Goal: Information Seeking & Learning: Learn about a topic

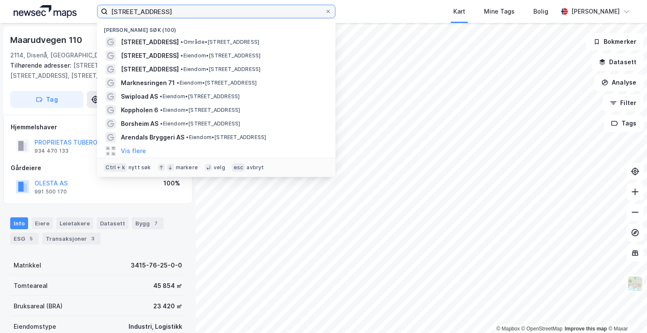
click at [211, 13] on input "[STREET_ADDRESS]" at bounding box center [216, 11] width 217 height 13
drag, startPoint x: 183, startPoint y: 10, endPoint x: 85, endPoint y: 5, distance: 98.0
click at [85, 5] on div "Maarudvegen 130 2114 DISENÅ Nylige søk (100) Maarudvegen 130 • Område • [STREET…" at bounding box center [323, 11] width 647 height 23
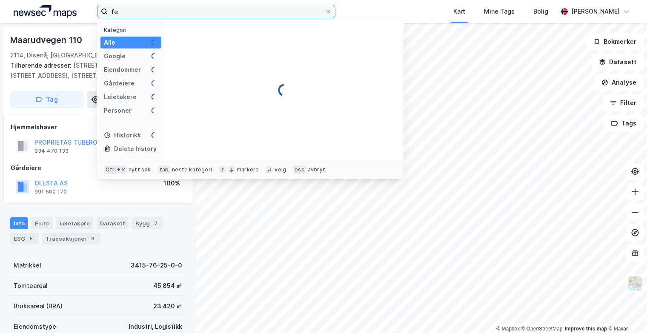
type input "f"
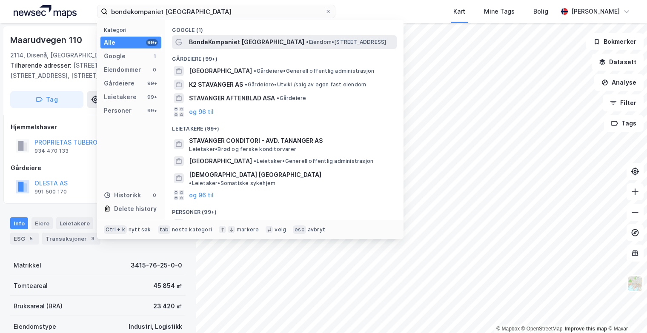
click at [250, 47] on div "BondeKompaniet [GEOGRAPHIC_DATA] • Eiendom • [STREET_ADDRESS]" at bounding box center [284, 42] width 225 height 14
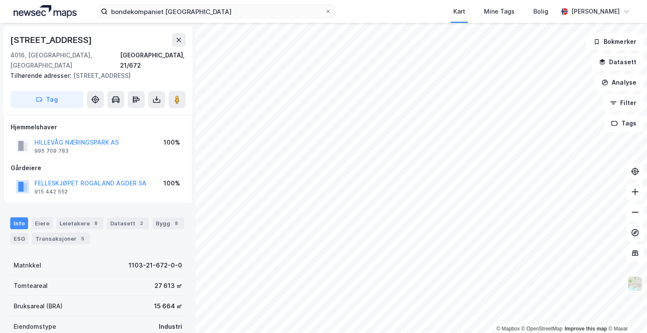
scroll to position [3, 0]
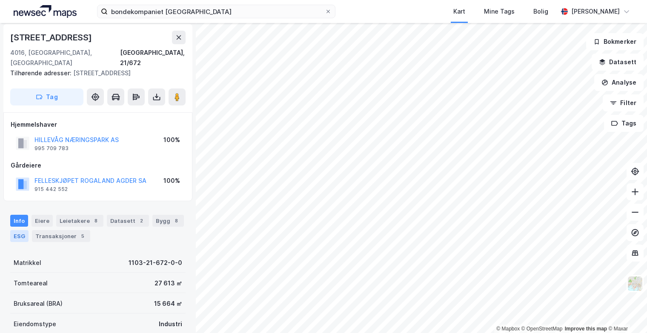
click at [17, 230] on div "ESG" at bounding box center [19, 236] width 18 height 12
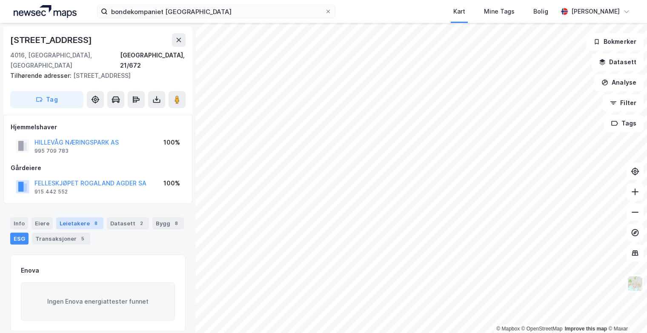
click at [71, 217] on div "Leietakere 8" at bounding box center [79, 223] width 47 height 12
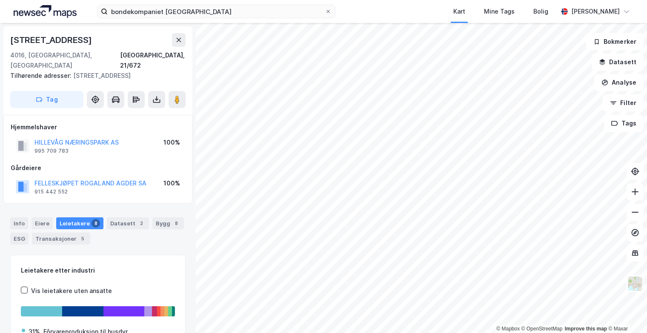
click at [9, 229] on div "Info [PERSON_NAME] 8 Datasett 2 Bygg 8 ESG Transaksjoner 5" at bounding box center [98, 227] width 196 height 41
click at [15, 233] on div "ESG" at bounding box center [19, 239] width 18 height 12
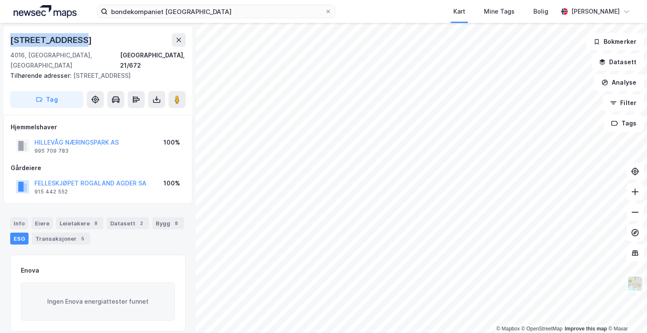
drag, startPoint x: 75, startPoint y: 37, endPoint x: 5, endPoint y: 39, distance: 69.8
click at [5, 39] on div "[STREET_ADDRESS], 21/672 Tilhørende adresser: [STREET_ADDRESS], [STREET_ADDRESS…" at bounding box center [97, 70] width 189 height 89
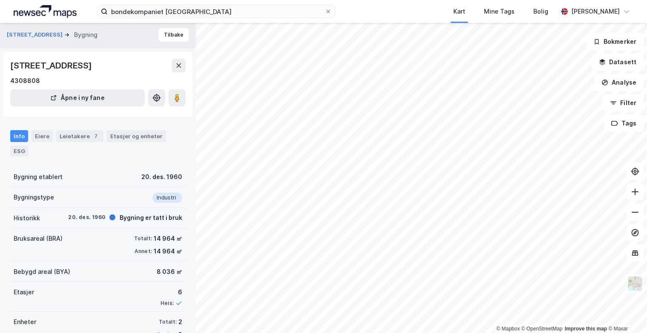
scroll to position [23, 0]
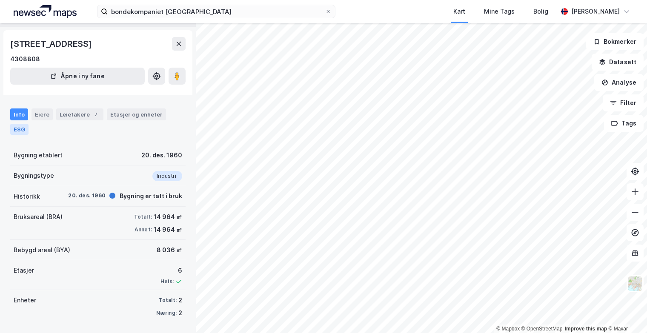
click at [23, 131] on div "ESG" at bounding box center [19, 129] width 18 height 11
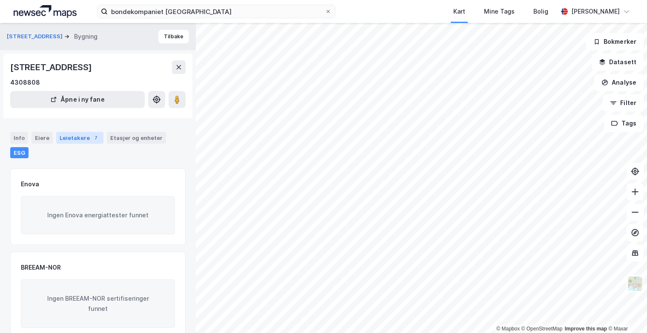
click at [84, 136] on div "Leietakere 7" at bounding box center [79, 138] width 47 height 12
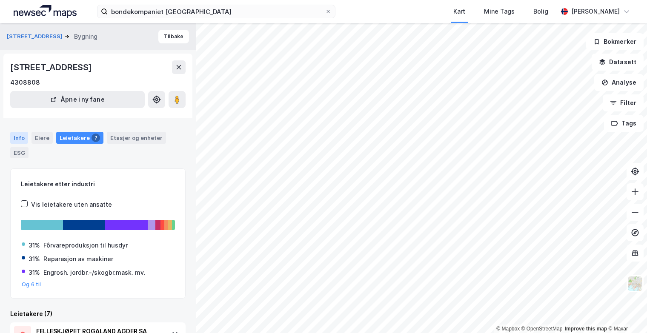
click at [19, 139] on div "Info" at bounding box center [19, 138] width 18 height 12
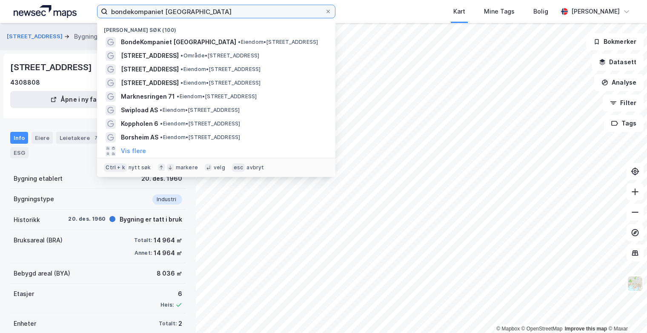
drag, startPoint x: 213, startPoint y: 10, endPoint x: 165, endPoint y: 5, distance: 48.4
click at [165, 5] on label "bondekompaniet [GEOGRAPHIC_DATA]" at bounding box center [216, 12] width 238 height 14
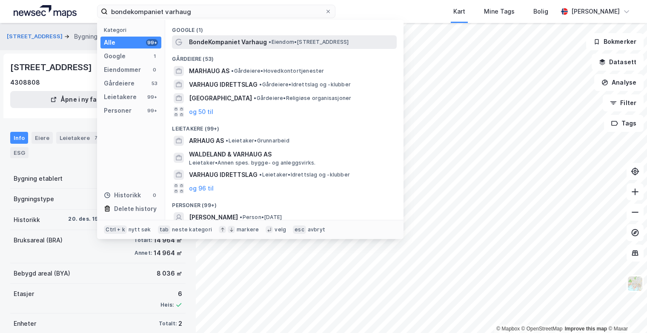
click at [233, 40] on span "BondeKompaniet Varhaug" at bounding box center [228, 42] width 78 height 10
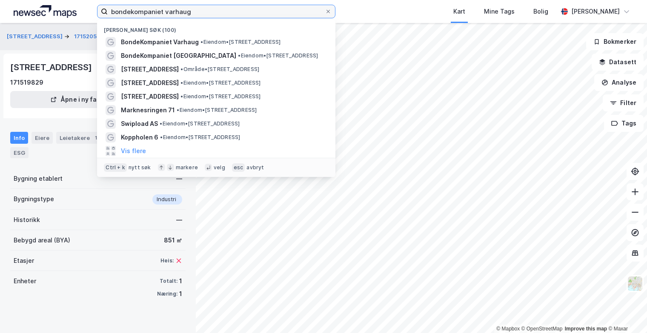
drag, startPoint x: 200, startPoint y: 9, endPoint x: 165, endPoint y: 4, distance: 35.8
click at [165, 4] on div "bondekompaniet varhaug Nylige søk (100) BondeKompaniet Varhaug • Eiendom • [STR…" at bounding box center [323, 11] width 647 height 23
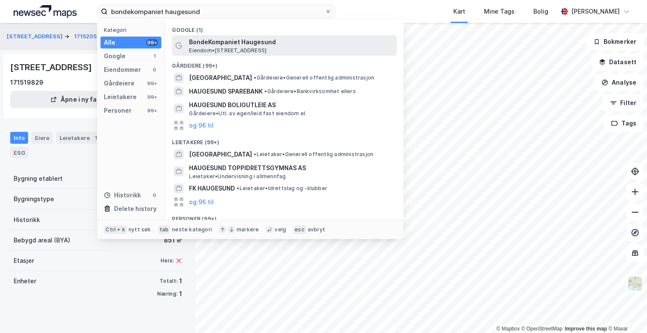
click at [207, 48] on span "Eiendom • [STREET_ADDRESS]" at bounding box center [227, 50] width 77 height 7
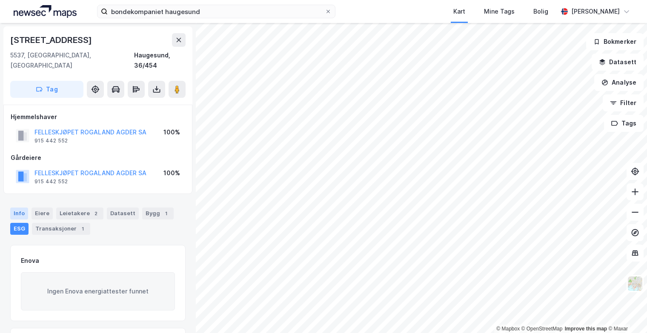
click at [12, 208] on div "Info" at bounding box center [19, 214] width 18 height 12
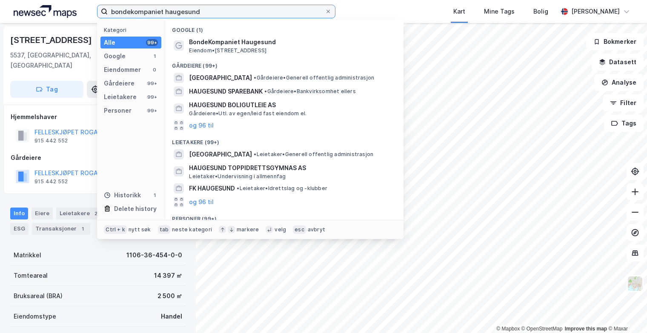
drag, startPoint x: 214, startPoint y: 10, endPoint x: 163, endPoint y: 4, distance: 50.5
click at [163, 4] on div "bondekompaniet haugesund Kategori Alle 99+ Google 1 Eiendommer 0 Gårdeiere 99+ …" at bounding box center [323, 11] width 647 height 23
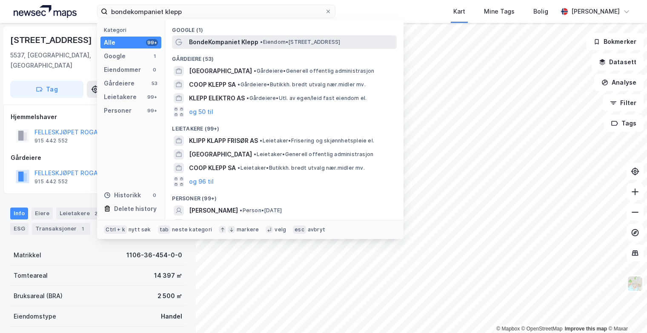
click at [210, 42] on span "BondeKompaniet Klepp" at bounding box center [223, 42] width 69 height 10
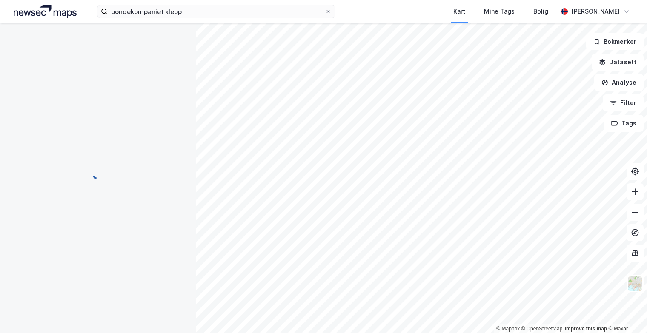
scroll to position [2, 0]
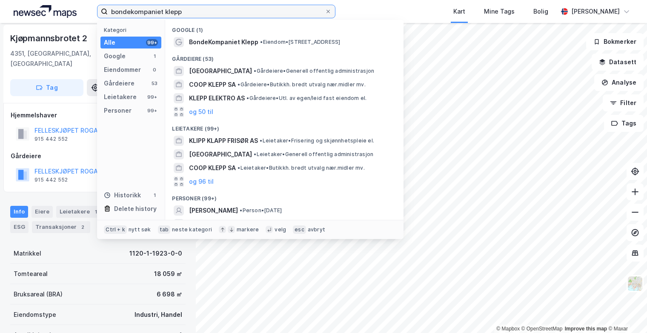
click at [215, 17] on input "bondekompaniet klepp" at bounding box center [216, 11] width 217 height 13
click at [175, 8] on input "bondekompaniet klepp" at bounding box center [216, 11] width 217 height 13
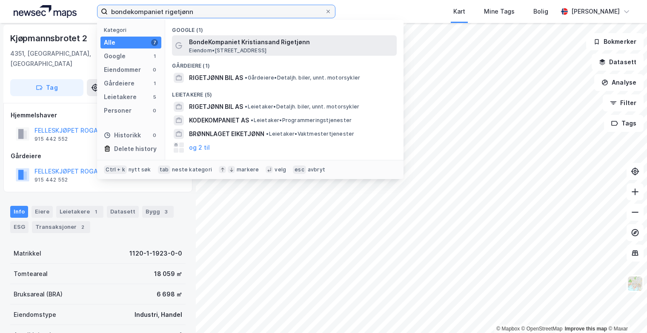
type input "bondekompaniet rigetjønn"
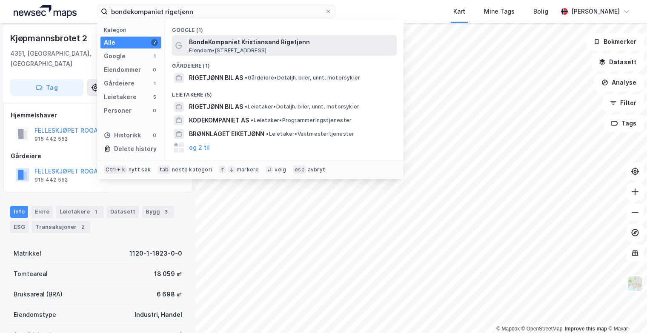
click at [234, 46] on span "BondeKompaniet Kristiansand Rigetjønn" at bounding box center [291, 42] width 204 height 10
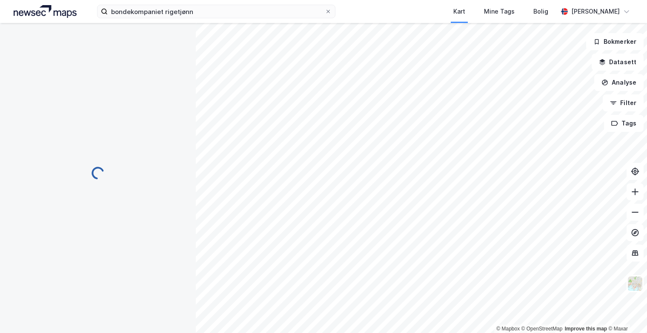
scroll to position [2, 0]
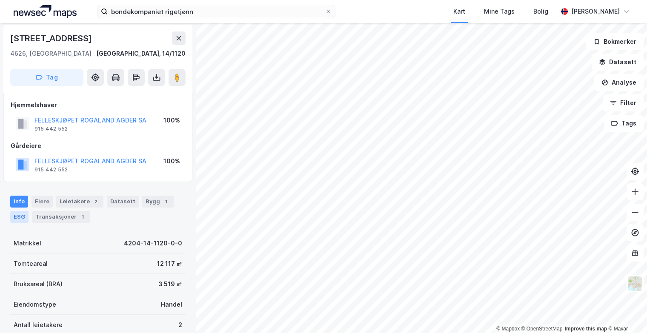
click at [19, 216] on div "ESG" at bounding box center [19, 217] width 18 height 12
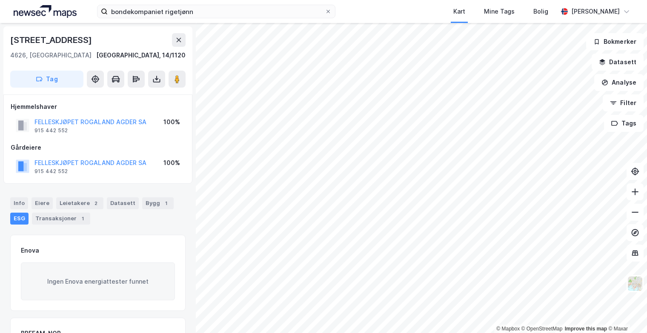
click at [17, 219] on div "ESG" at bounding box center [19, 219] width 18 height 12
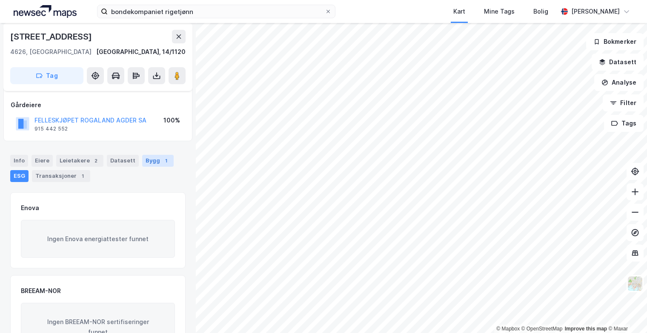
click at [162, 158] on div "1" at bounding box center [166, 161] width 9 height 9
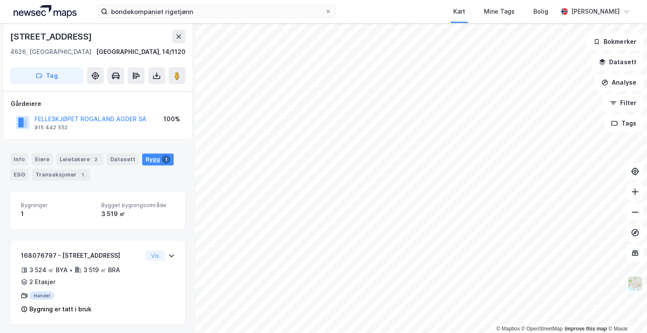
scroll to position [45, 0]
click at [77, 157] on div "Leietakere 2" at bounding box center [79, 159] width 47 height 12
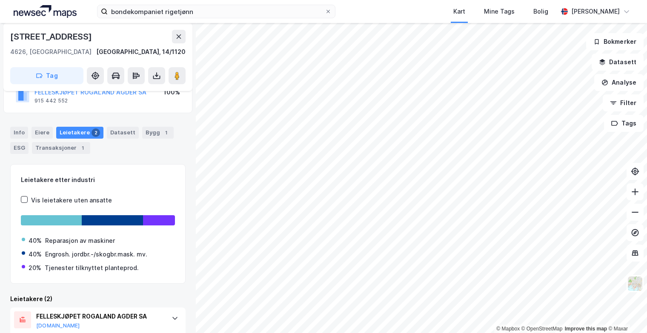
scroll to position [35, 0]
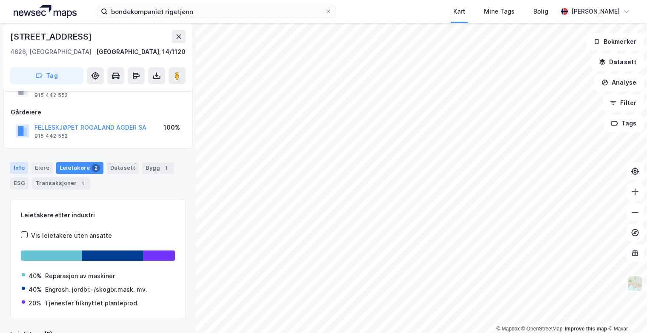
click at [18, 171] on div "Info" at bounding box center [19, 168] width 18 height 12
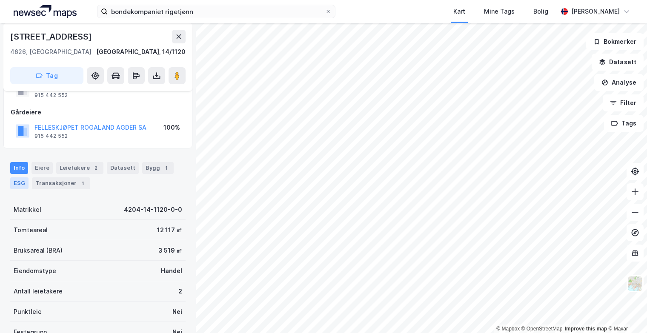
click at [17, 177] on div "ESG" at bounding box center [19, 183] width 18 height 12
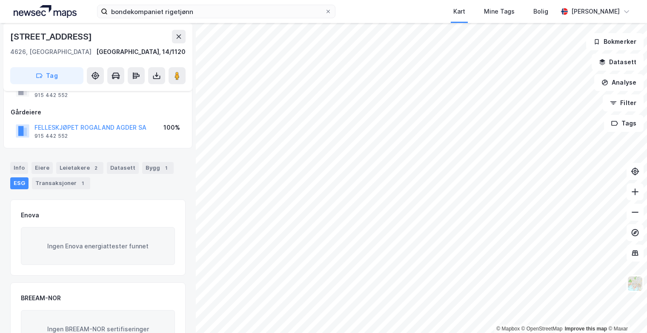
click at [17, 183] on div "ESG" at bounding box center [19, 183] width 18 height 12
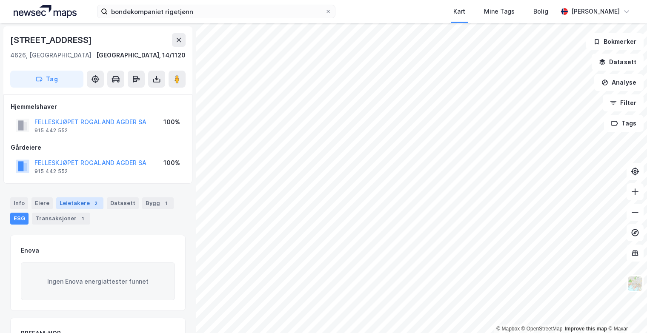
click at [86, 207] on div "Leietakere 2" at bounding box center [79, 203] width 47 height 12
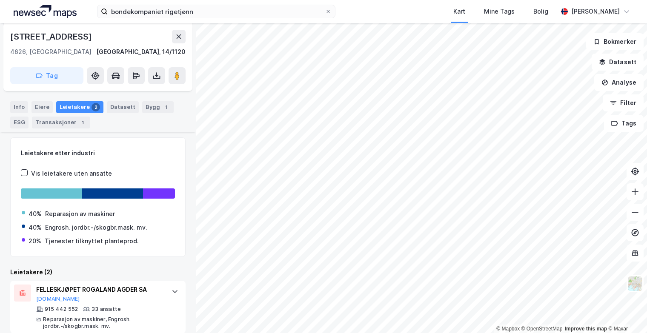
scroll to position [163, 0]
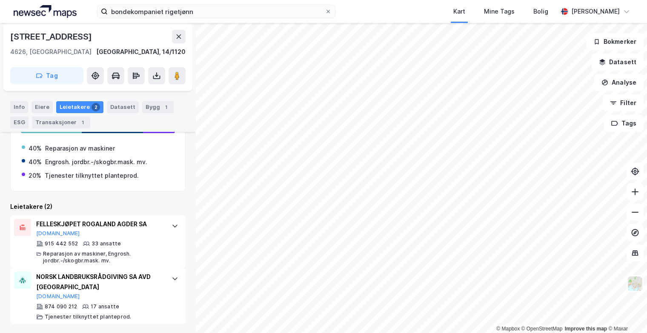
click at [7, 118] on div "Info Eiere Leietakere 2 Datasett Bygg 1 ESG Transaksjoner 1" at bounding box center [98, 111] width 196 height 41
click at [15, 119] on div "ESG" at bounding box center [19, 123] width 18 height 12
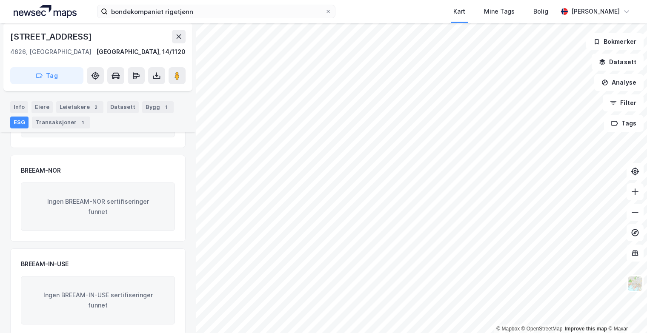
click at [39, 106] on div "Eiere" at bounding box center [41, 107] width 21 height 12
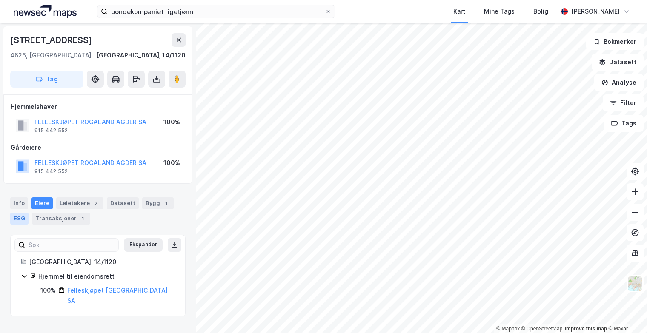
click at [16, 222] on div "ESG" at bounding box center [19, 219] width 18 height 12
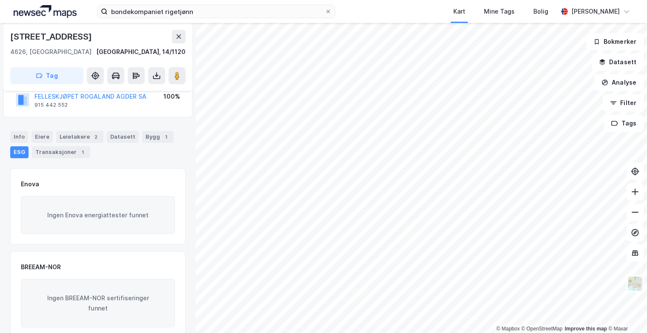
scroll to position [85, 0]
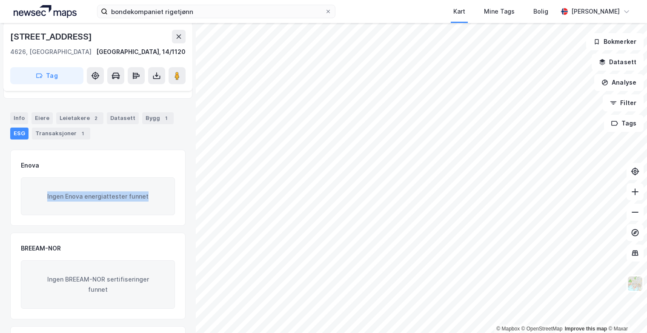
drag, startPoint x: 46, startPoint y: 192, endPoint x: 158, endPoint y: 197, distance: 112.5
click at [158, 197] on div "Ingen Enova energiattester funnet" at bounding box center [98, 196] width 154 height 38
click at [157, 211] on div "Ingen Enova energiattester funnet" at bounding box center [98, 196] width 154 height 38
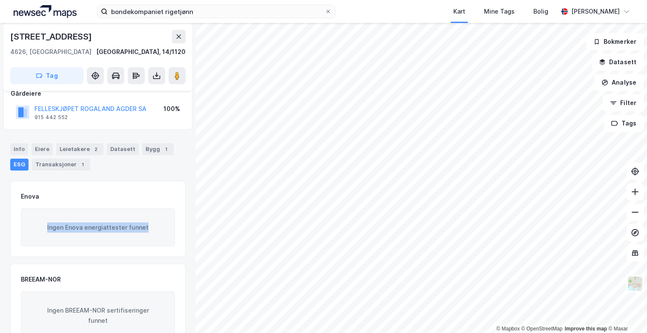
scroll to position [43, 0]
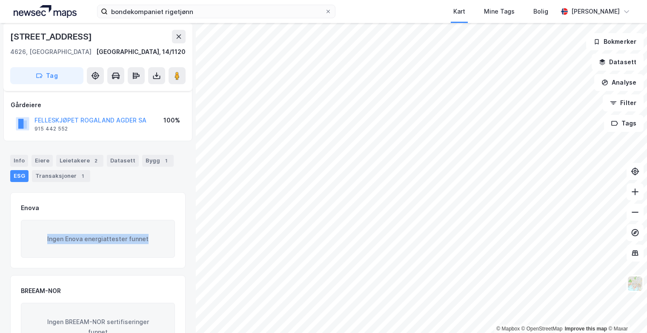
click at [143, 243] on div "Ingen Enova energiattester funnet" at bounding box center [98, 239] width 154 height 38
click at [80, 128] on div "FELLESKJØPET [GEOGRAPHIC_DATA] SA 915 442 552" at bounding box center [90, 123] width 112 height 17
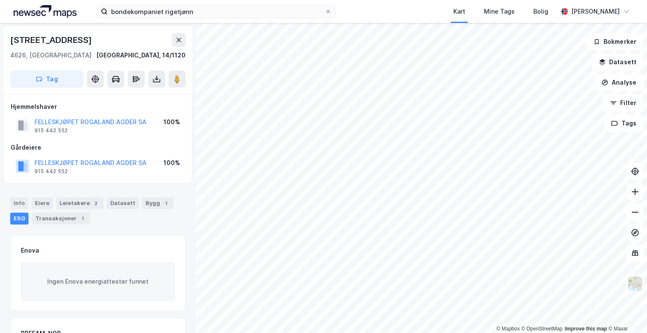
click at [387, 1] on div "Kart Mine Tags Bolig" at bounding box center [466, 11] width 181 height 23
